Goal: Task Accomplishment & Management: Use online tool/utility

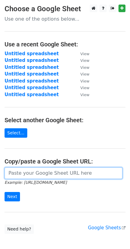
click at [23, 175] on input "url" at bounding box center [64, 173] width 118 height 12
paste input "[URL][DOMAIN_NAME]"
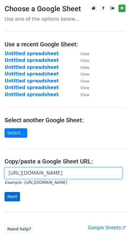
type input "[URL][DOMAIN_NAME]"
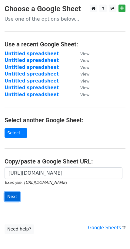
click at [14, 195] on input "Next" at bounding box center [12, 196] width 15 height 9
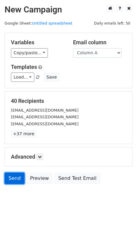
click at [19, 178] on link "Send" at bounding box center [15, 178] width 20 height 12
